Goal: Information Seeking & Learning: Learn about a topic

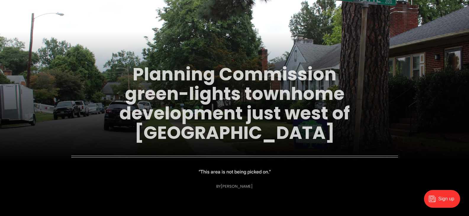
scroll to position [59, 0]
click at [174, 81] on link "Planning Commission green-lights townhome development just west of [GEOGRAPHIC_…" at bounding box center [234, 103] width 230 height 83
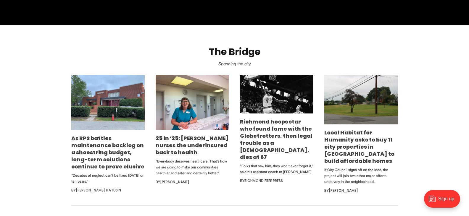
scroll to position [325, 0]
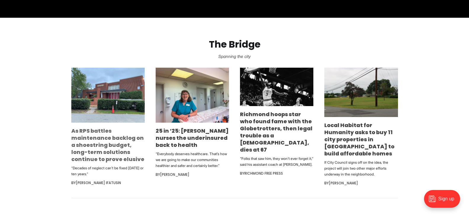
click at [98, 138] on link "As RPS battles maintenance backlog on a shoestring budget, long-term solutions …" at bounding box center [107, 145] width 73 height 36
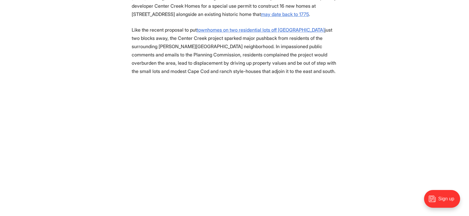
scroll to position [355, 0]
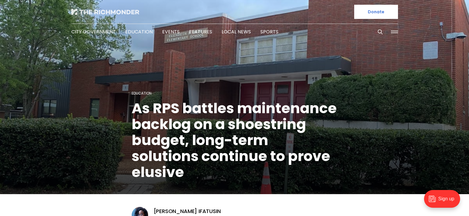
click at [111, 9] on img at bounding box center [105, 12] width 68 height 6
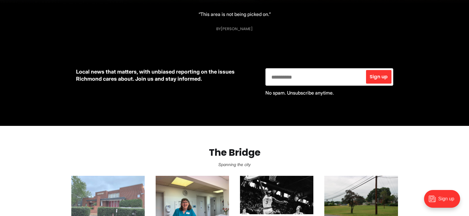
scroll to position [89, 0]
